Goal: Obtain resource: Obtain resource

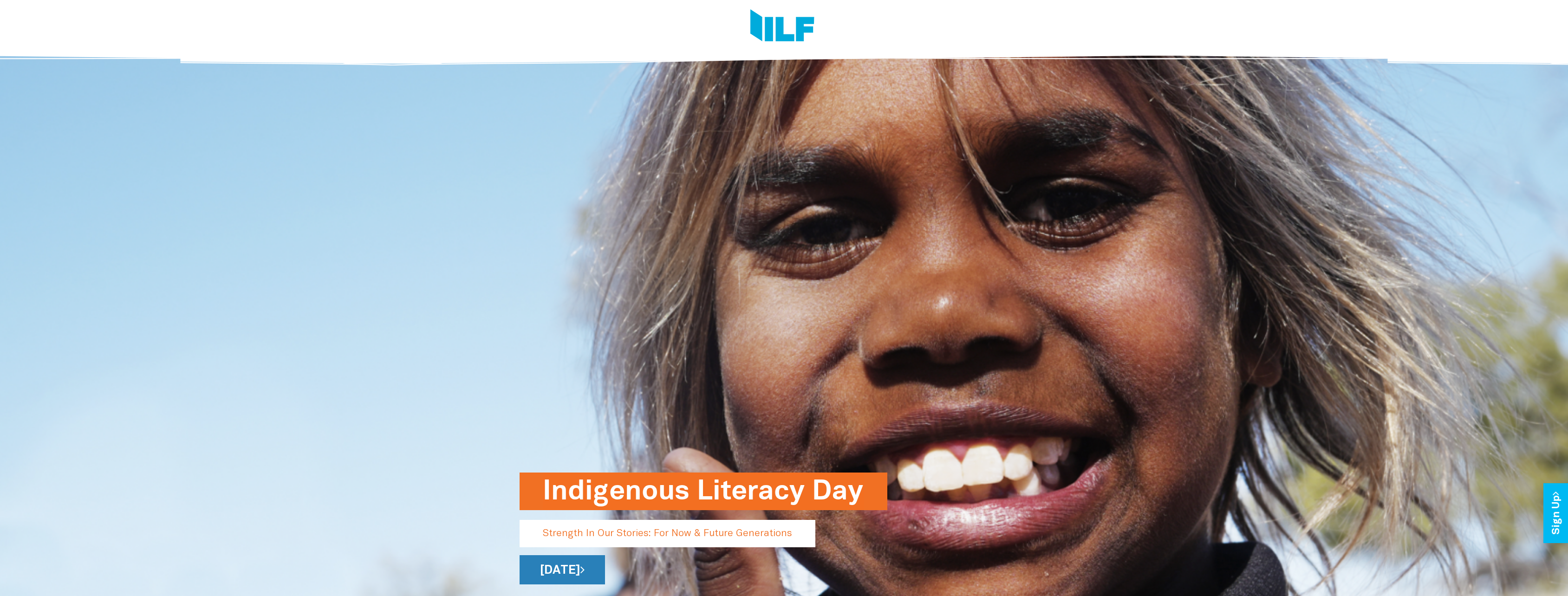
click at [605, 573] on link "[DATE]" at bounding box center [562, 570] width 85 height 29
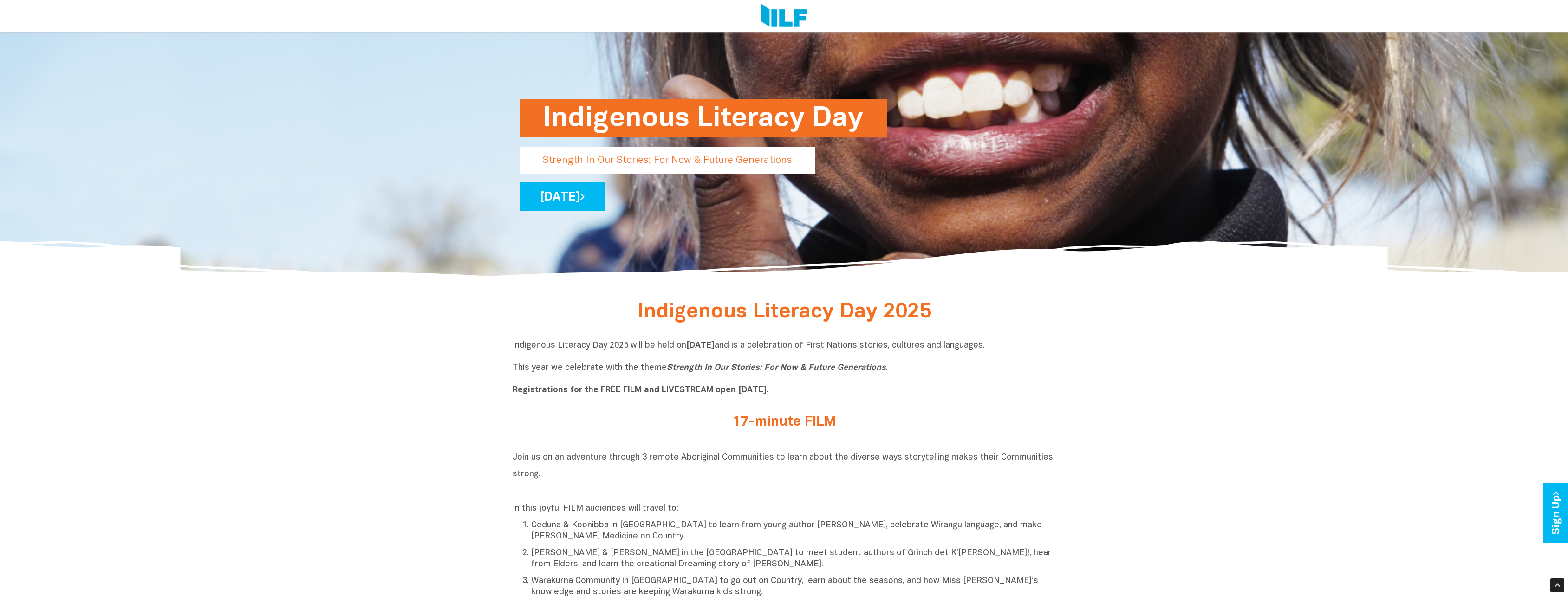
scroll to position [371, 0]
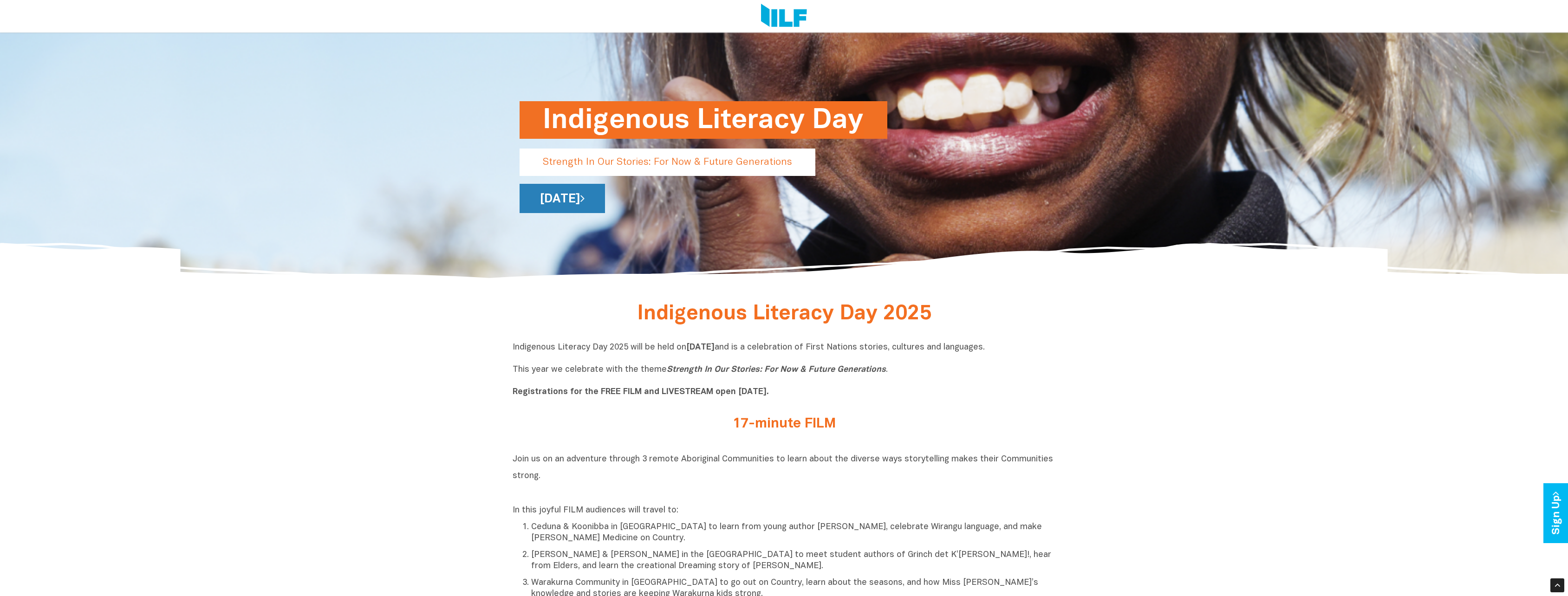
click at [605, 194] on link "[DATE]" at bounding box center [562, 198] width 85 height 29
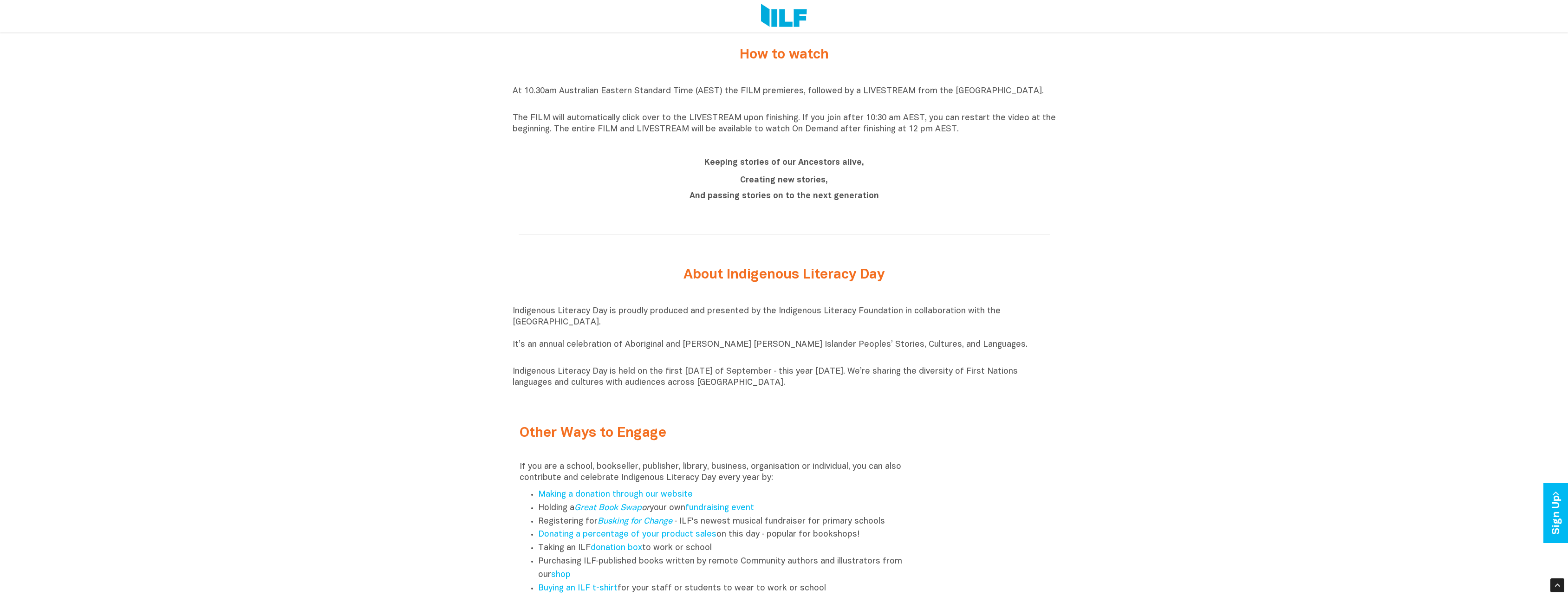
scroll to position [1300, 0]
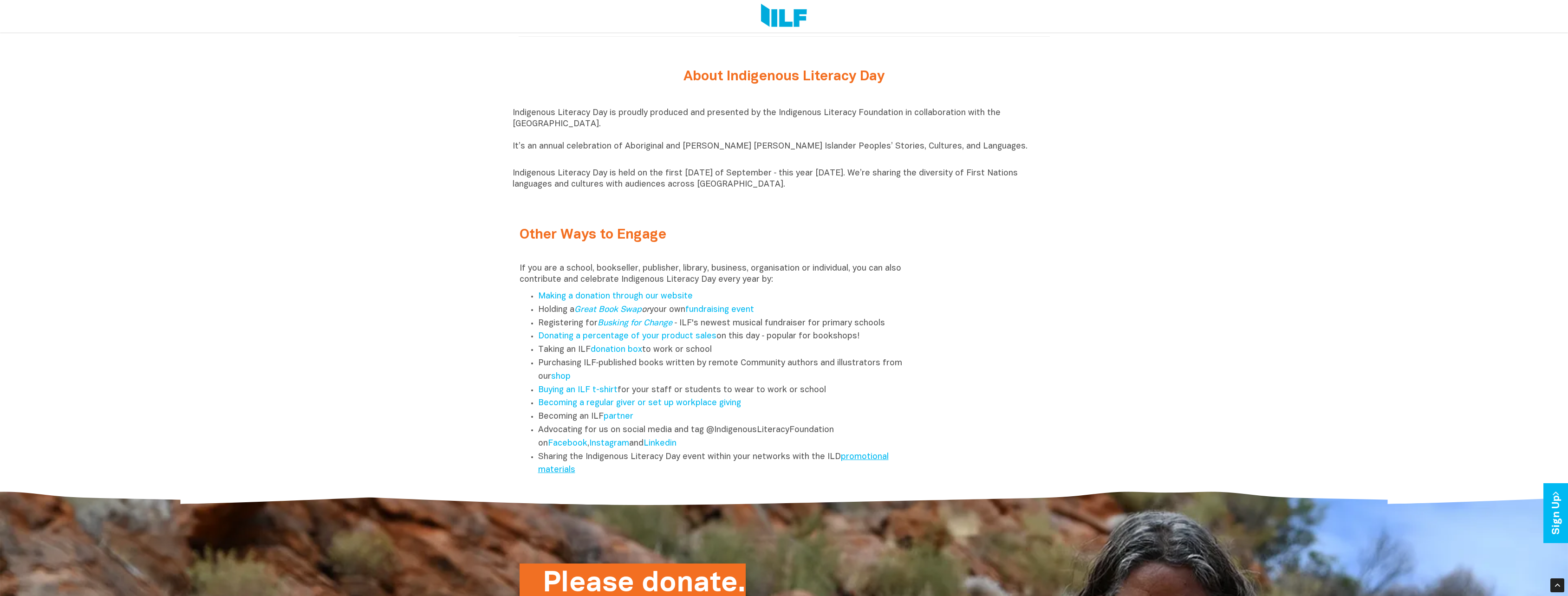
click at [564, 475] on link "promotional materials" at bounding box center [713, 463] width 351 height 21
